Goal: Information Seeking & Learning: Find specific page/section

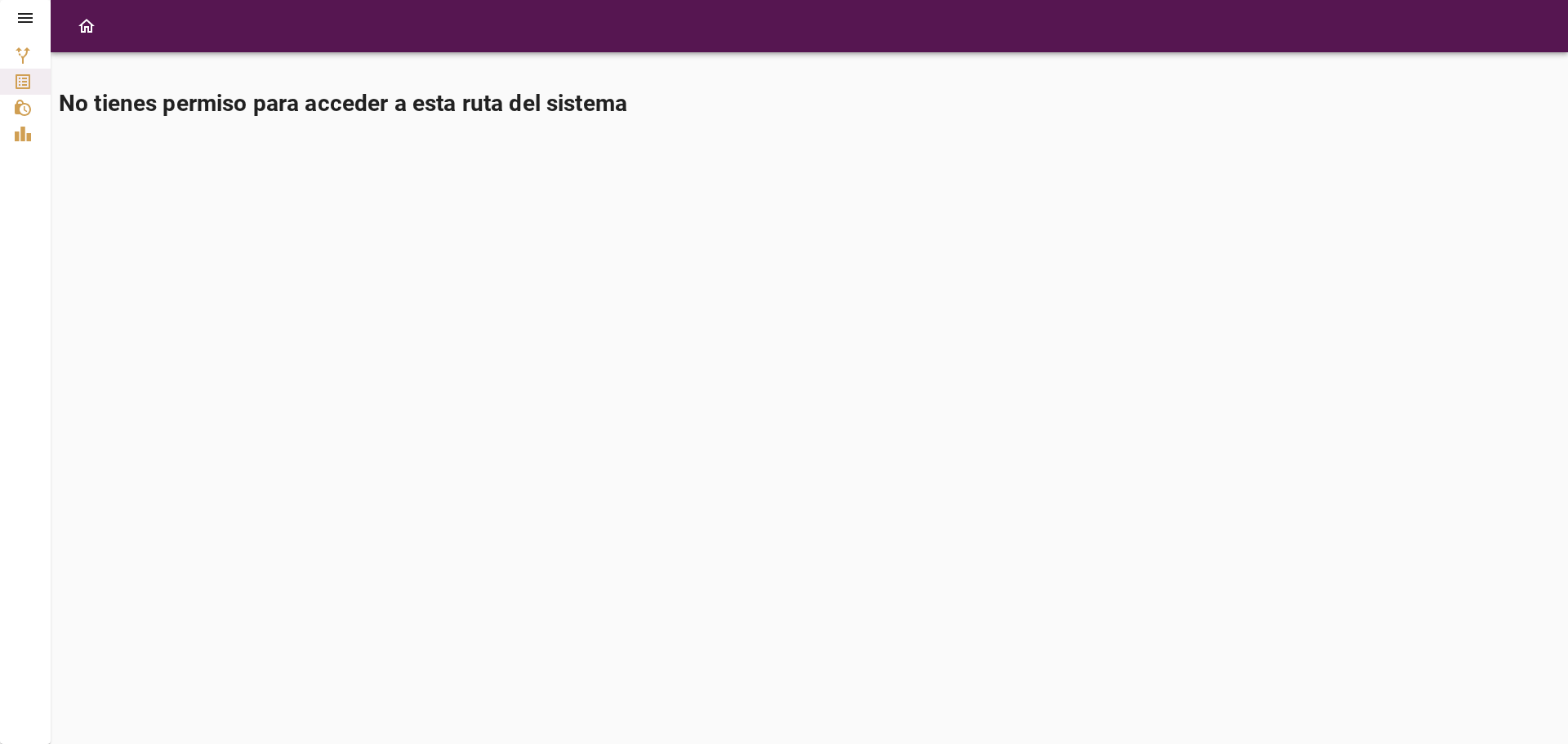
click at [23, 23] on icon at bounding box center [25, 18] width 14 height 10
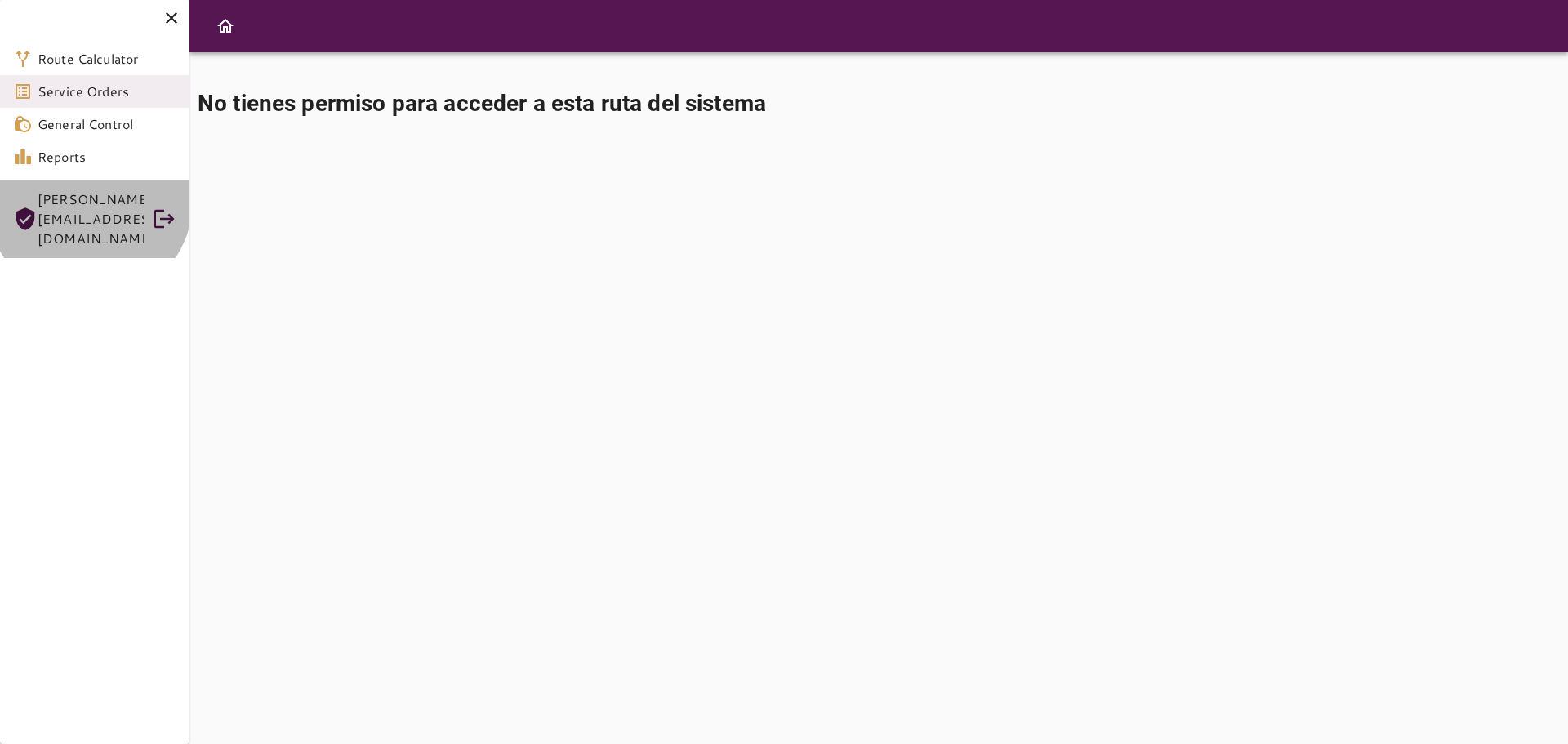
click at [90, 201] on span "[PERSON_NAME][EMAIL_ADDRESS][DOMAIN_NAME]" at bounding box center [90, 219] width 106 height 59
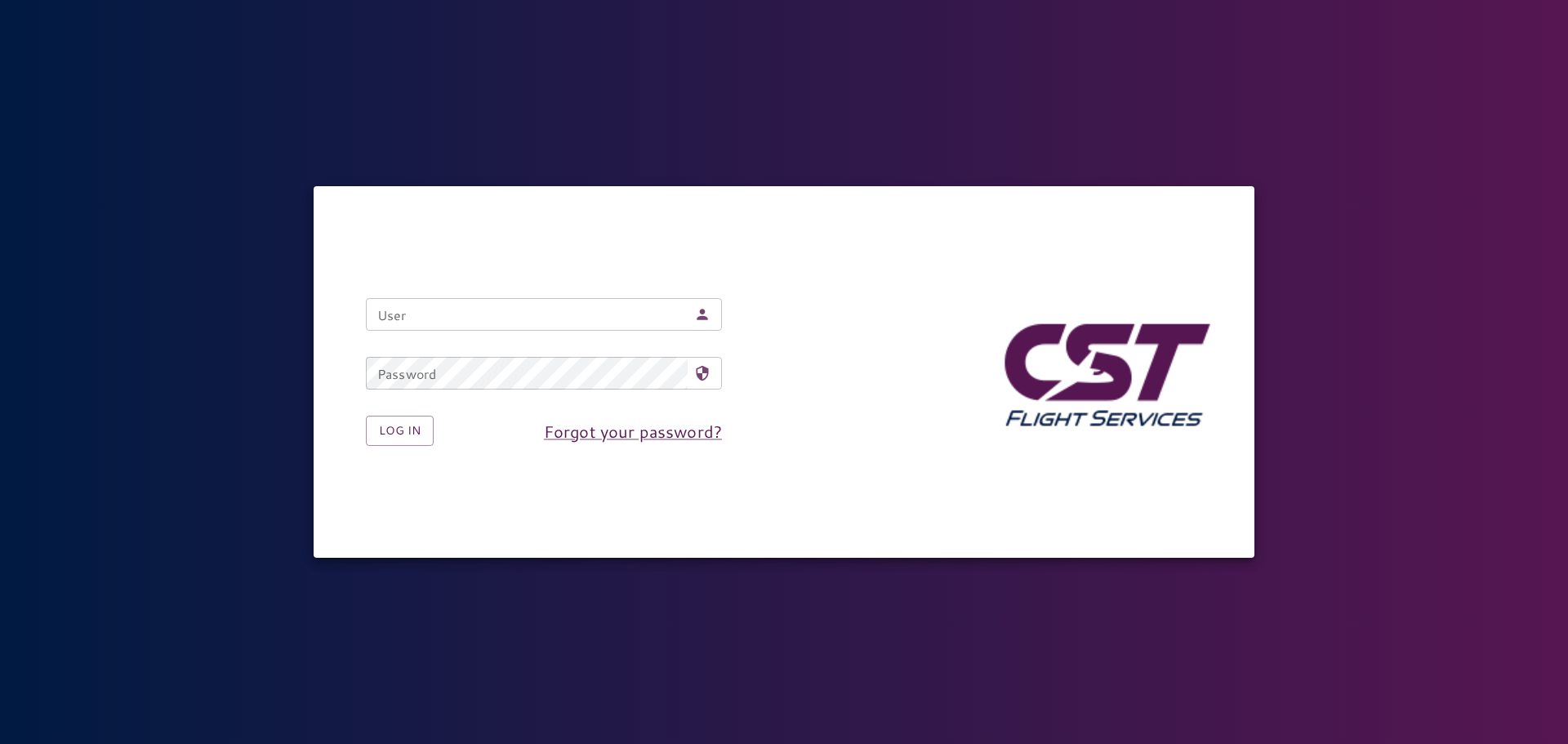
type input "**********"
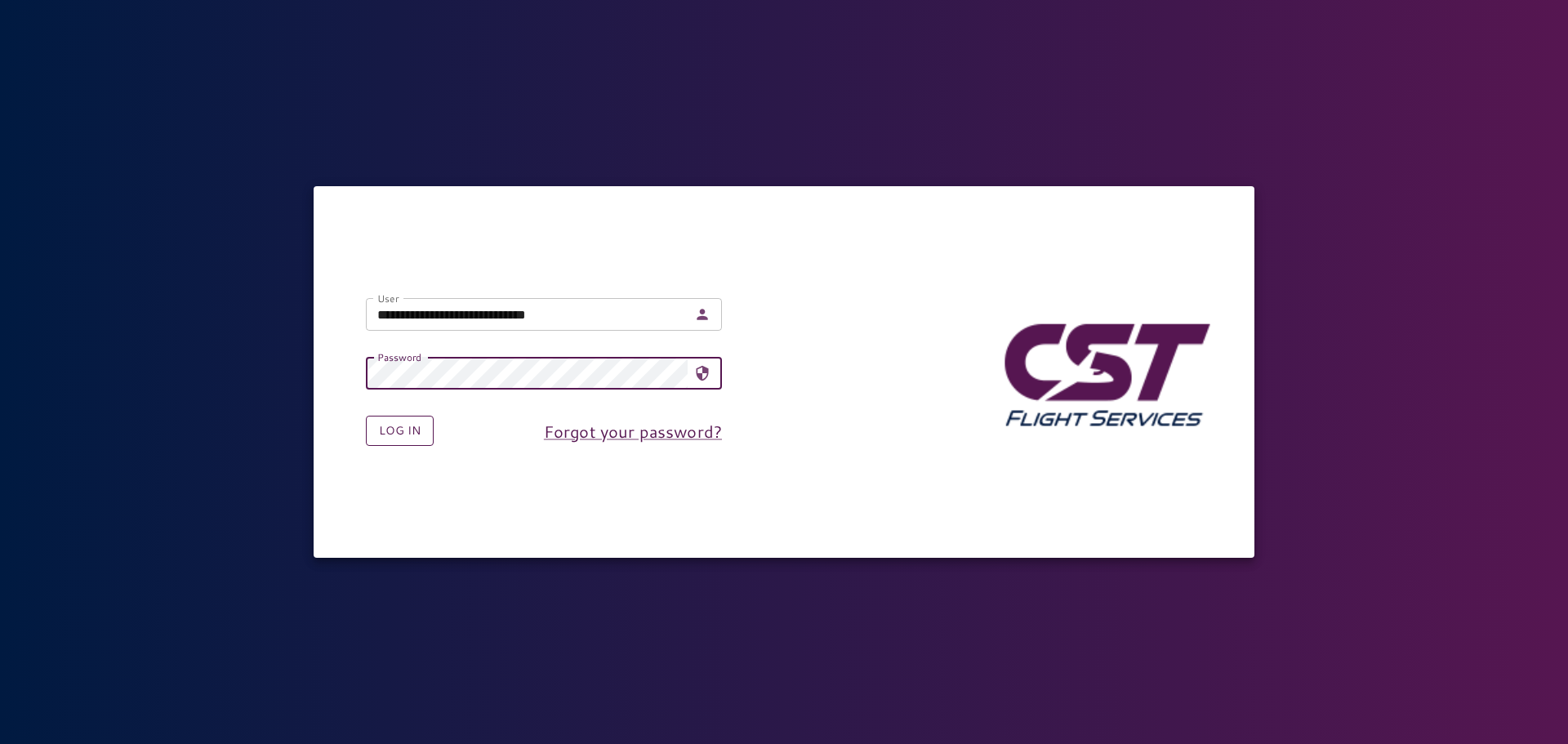
click at [399, 436] on button "Log in" at bounding box center [400, 431] width 68 height 30
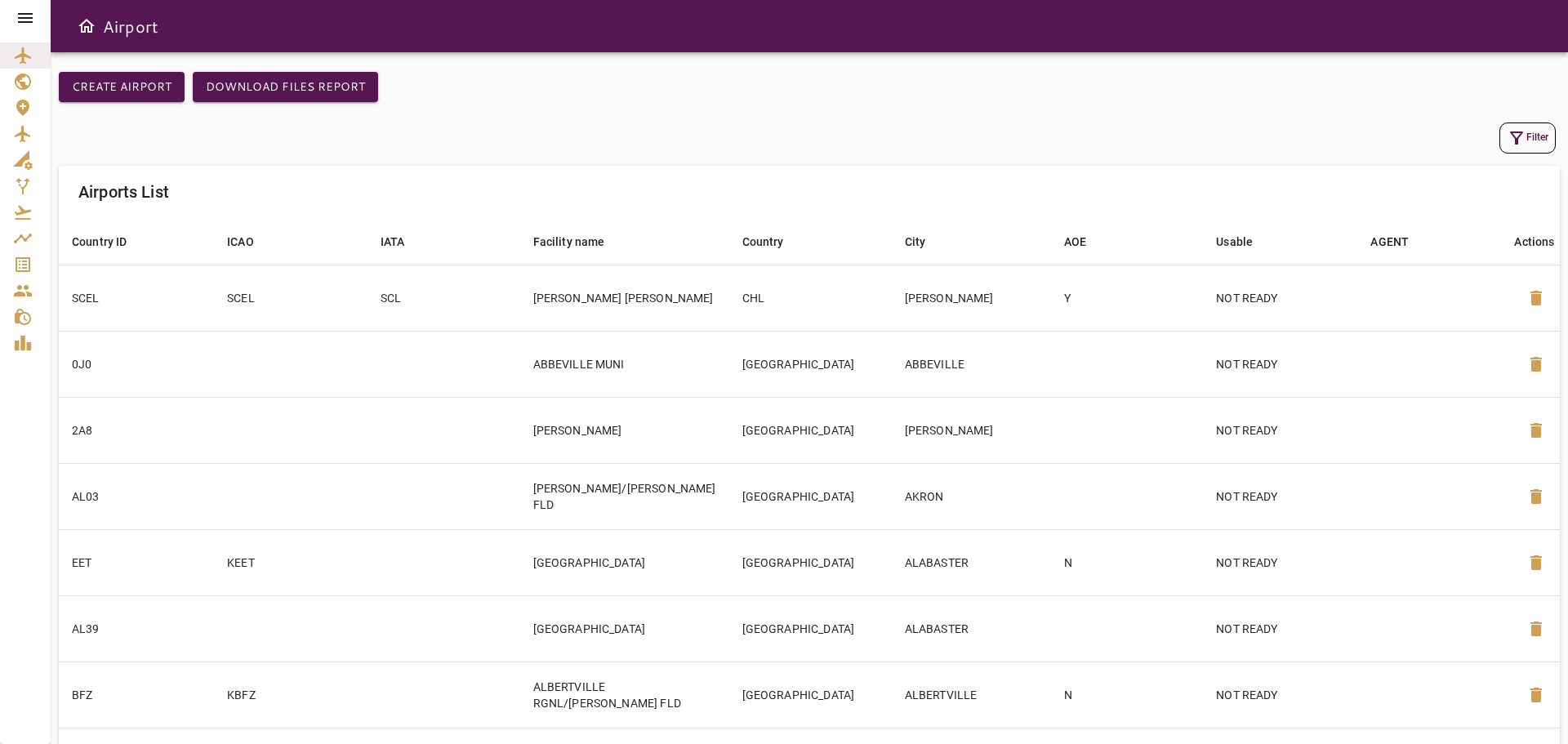
click at [22, 54] on icon "Airport List" at bounding box center [22, 55] width 16 height 16
click at [20, 135] on icon "Aircraft" at bounding box center [21, 134] width 15 height 16
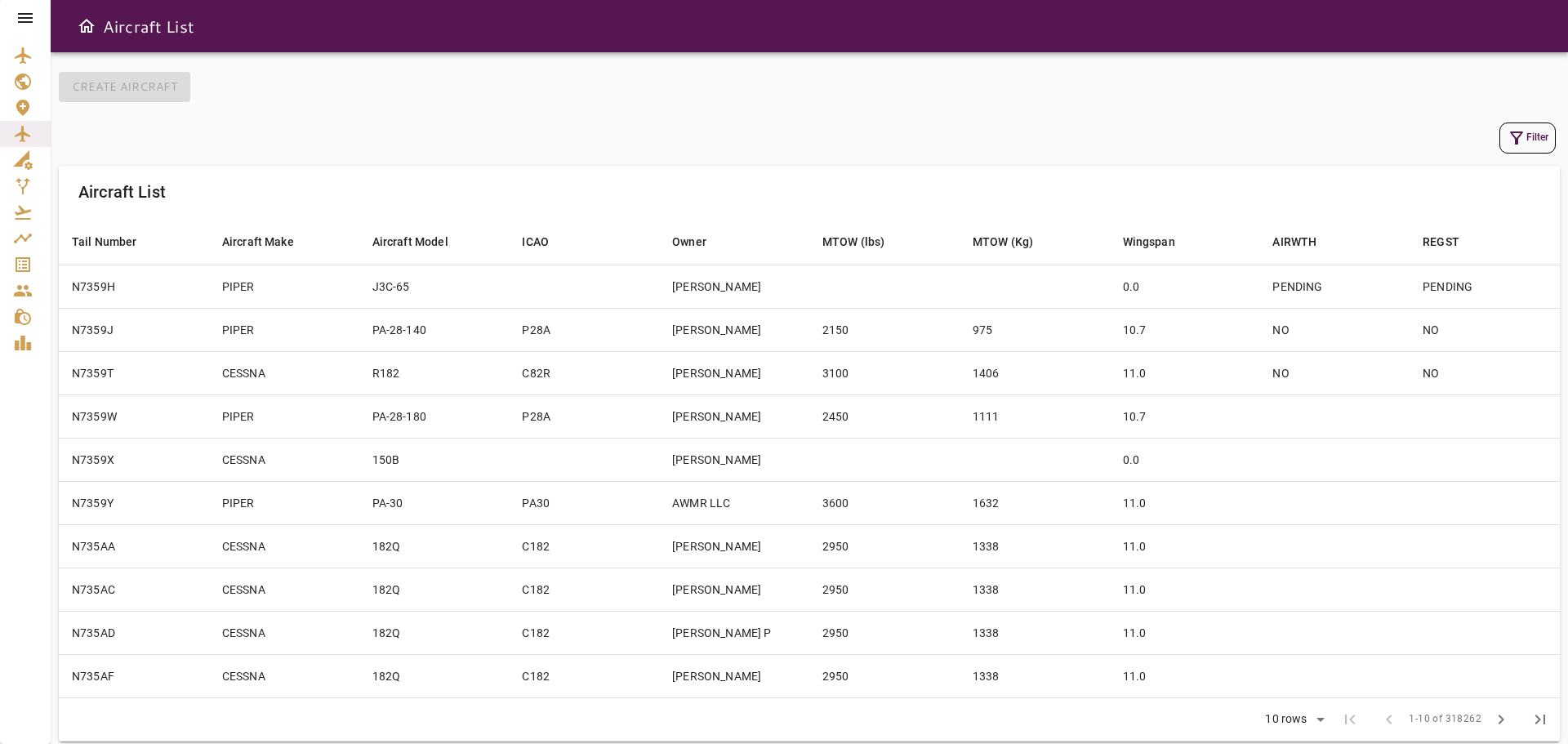
click at [1540, 138] on button "Filter" at bounding box center [1527, 137] width 56 height 31
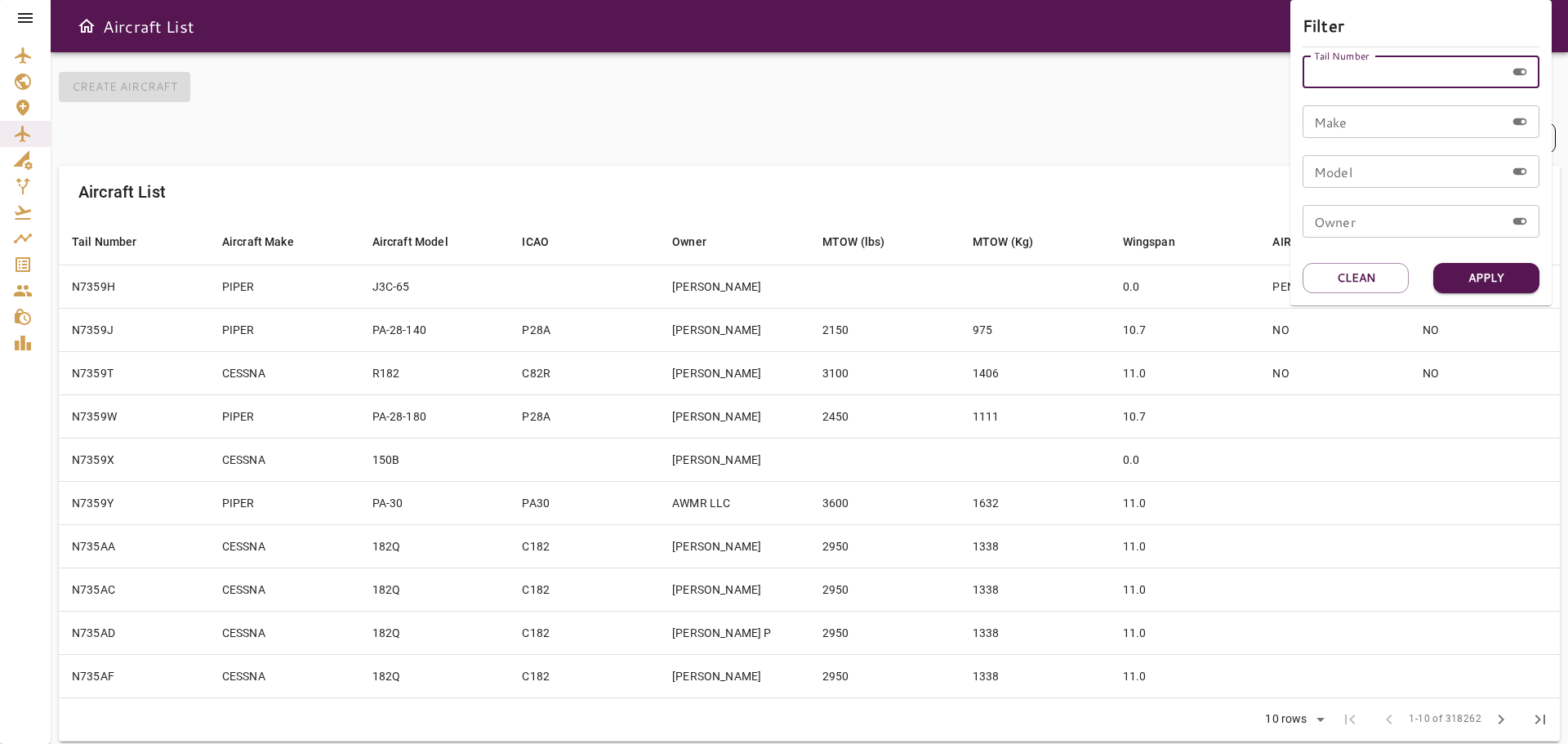
click at [1362, 74] on input "Tail Number" at bounding box center [1403, 71] width 202 height 33
type input "******"
click at [1479, 266] on button "Apply" at bounding box center [1486, 278] width 106 height 30
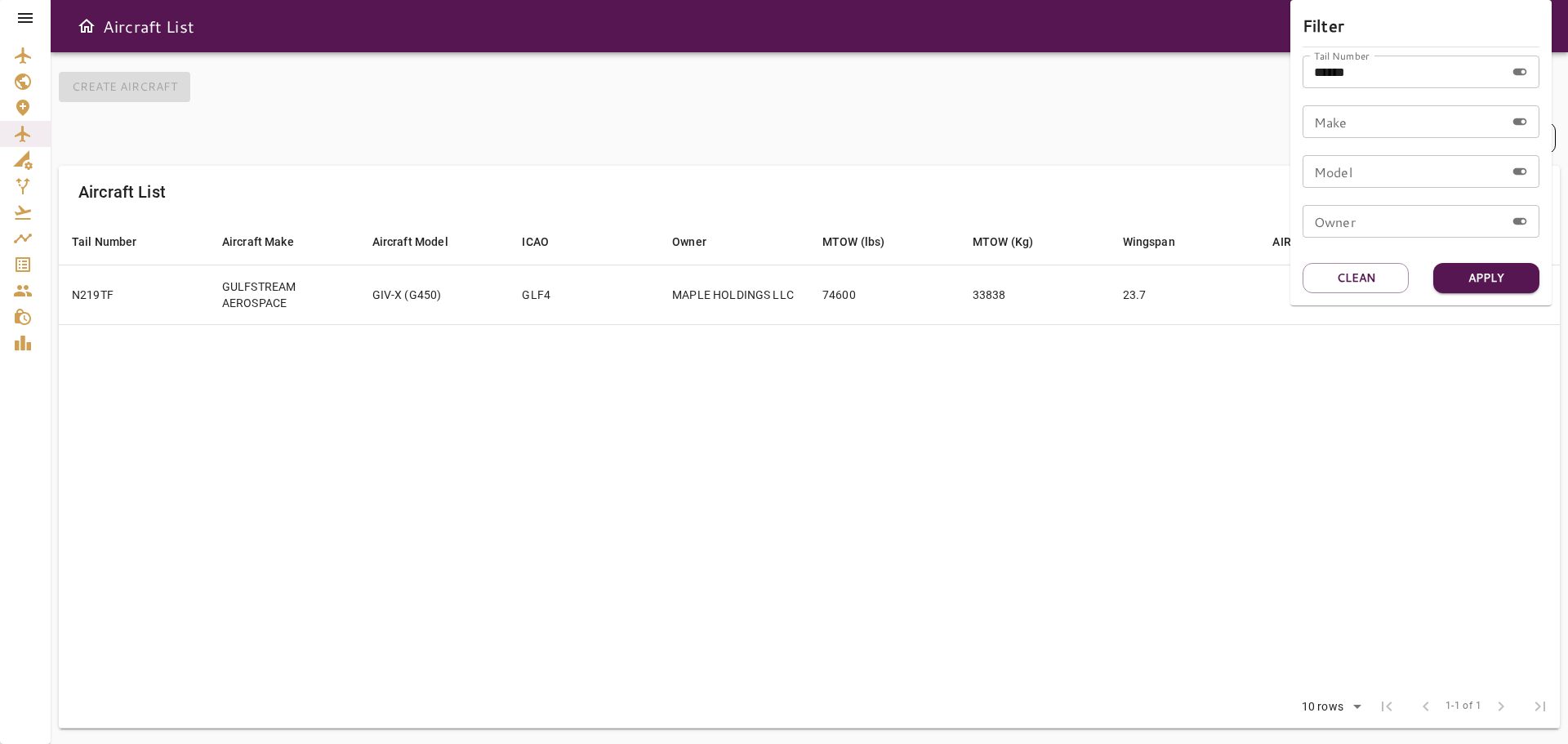
click at [1025, 438] on div at bounding box center [784, 372] width 1568 height 744
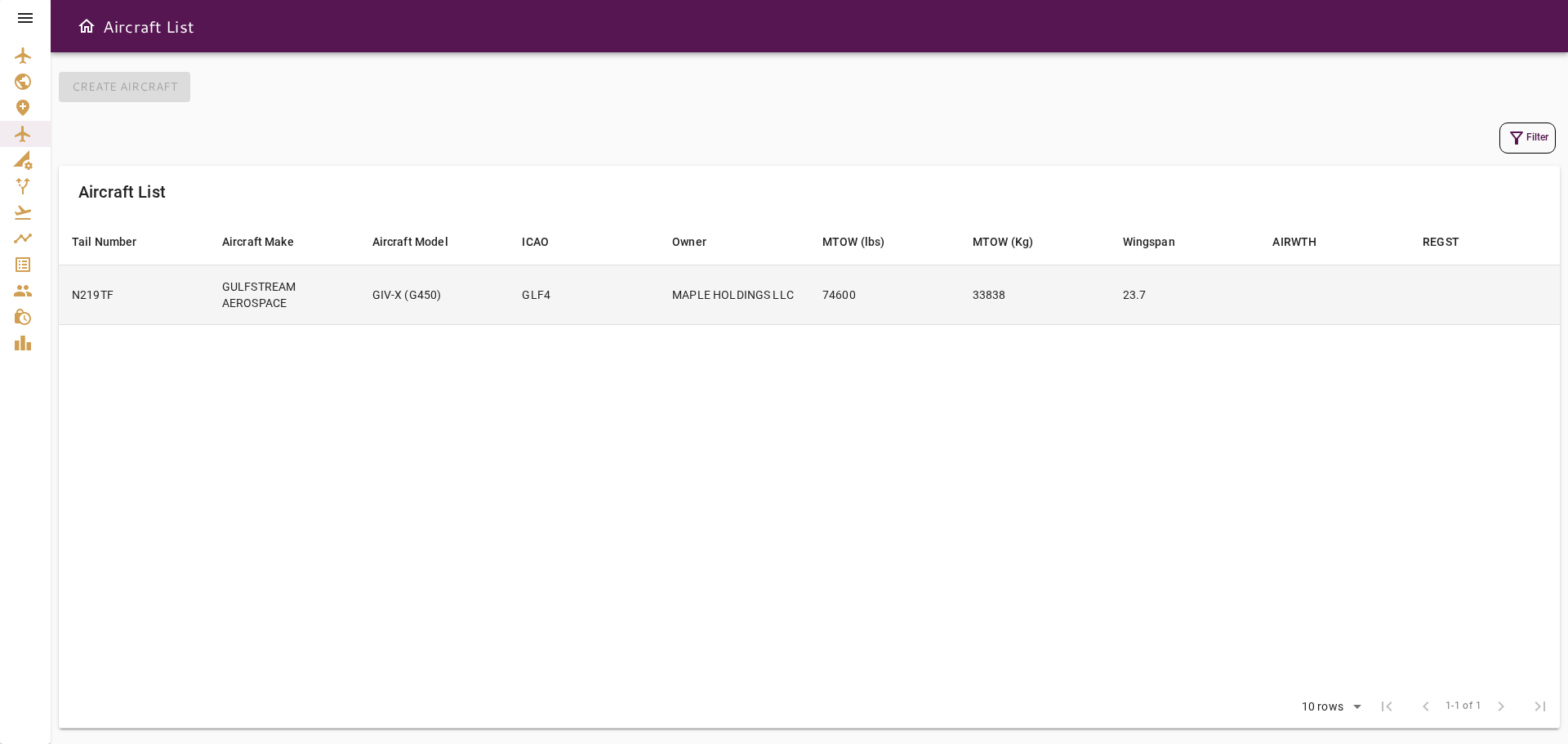
click at [1308, 306] on td at bounding box center [1334, 294] width 150 height 60
